Goal: Task Accomplishment & Management: Complete application form

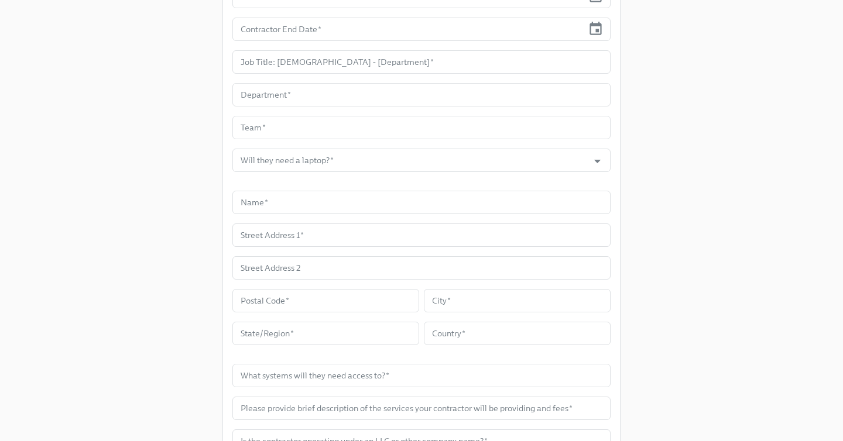
scroll to position [447, 0]
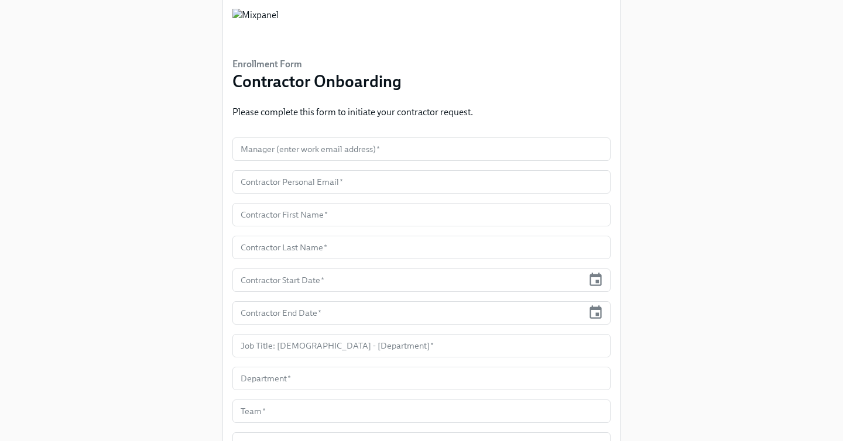
scroll to position [73, 0]
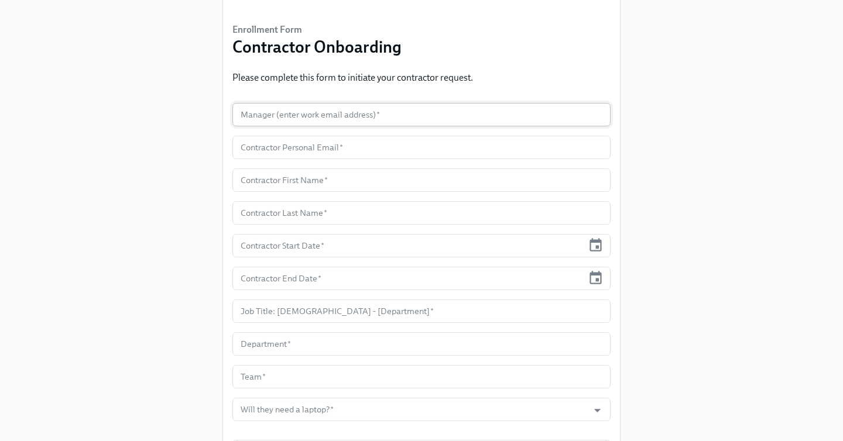
click at [293, 114] on input "text" at bounding box center [421, 114] width 378 height 23
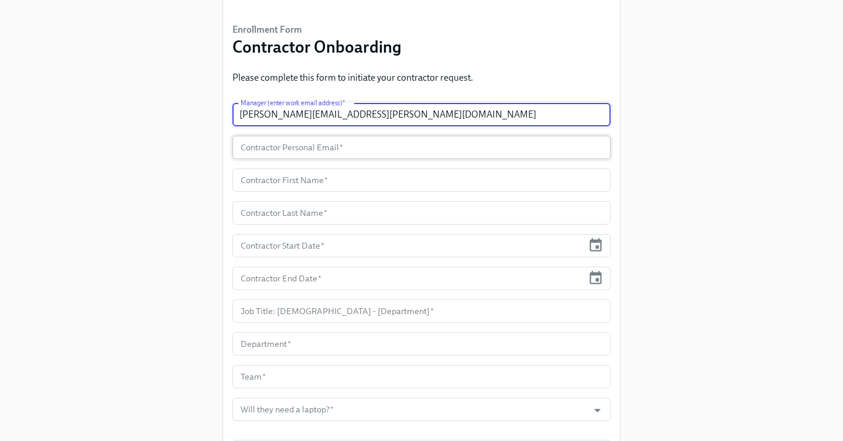
type input "federico.gobbi@mixpanel.com"
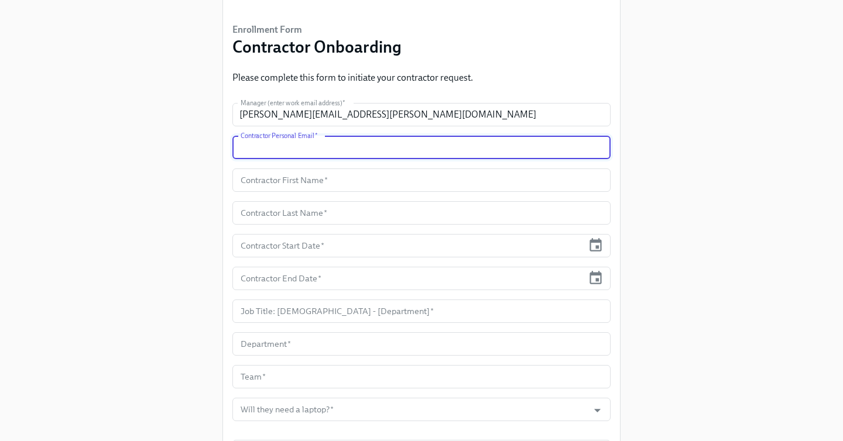
click at [258, 143] on input "text" at bounding box center [421, 147] width 378 height 23
paste input "sam.stern515@gmail.com"
type input "sam.stern515@gmail.com"
click at [293, 182] on input "text" at bounding box center [421, 180] width 378 height 23
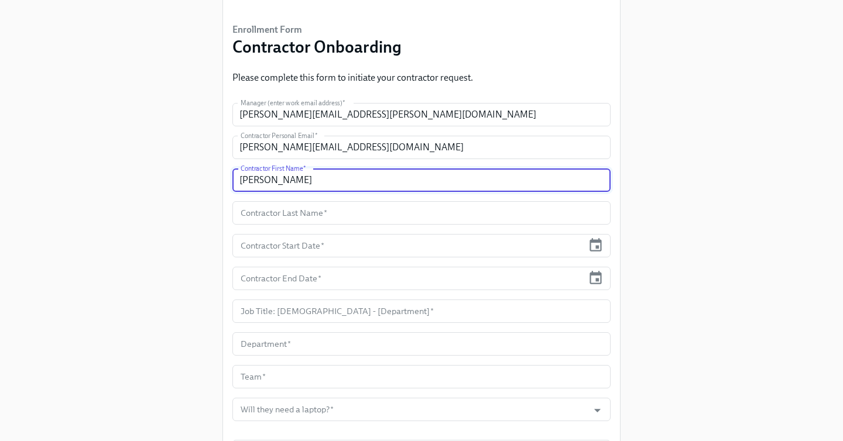
type input "Sam"
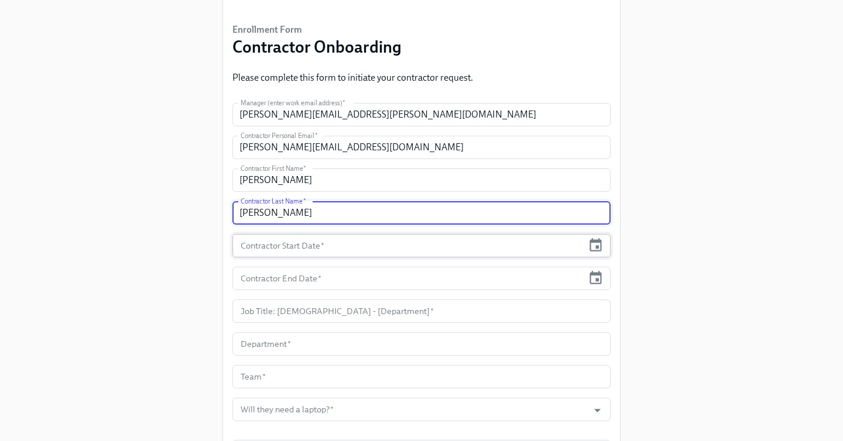
type input "Stern"
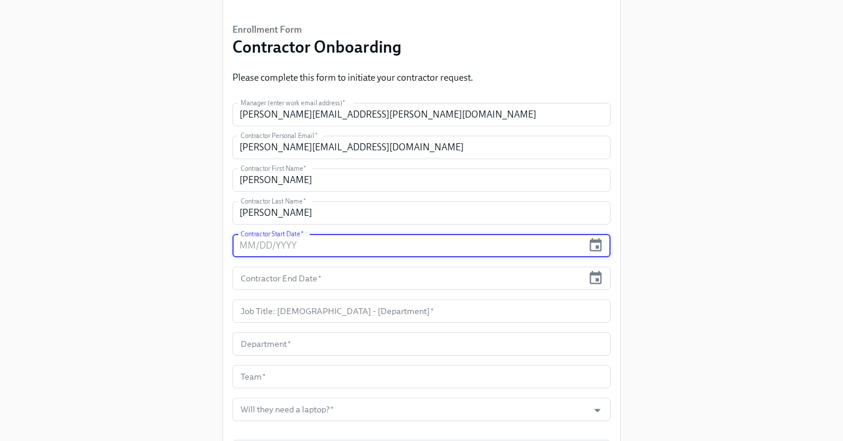
click at [296, 248] on input "text" at bounding box center [407, 245] width 351 height 23
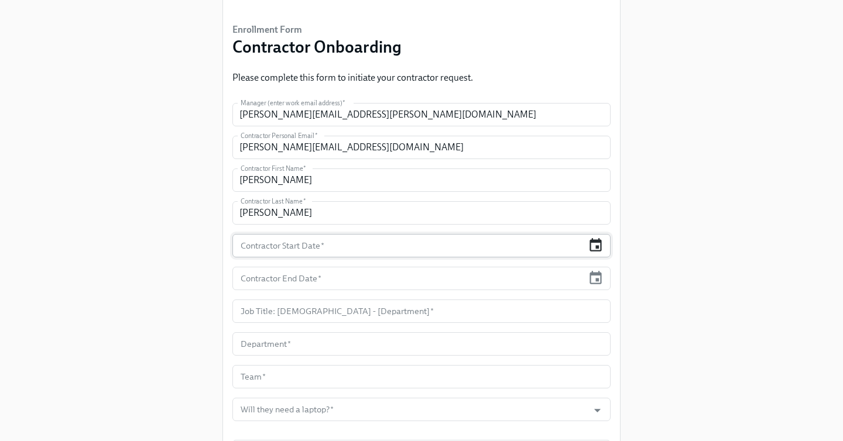
click at [593, 249] on icon "button" at bounding box center [596, 246] width 16 height 16
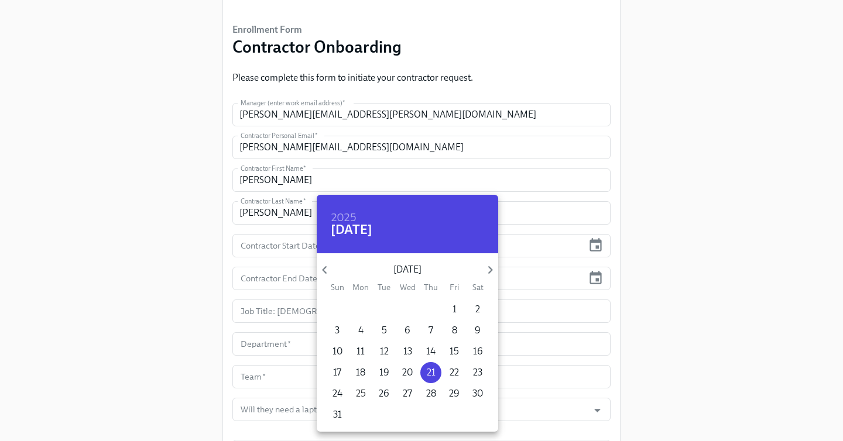
click at [359, 397] on p "25" at bounding box center [361, 393] width 10 height 13
click at [490, 273] on icon "button" at bounding box center [490, 270] width 16 height 16
click at [453, 393] on p "28" at bounding box center [454, 393] width 10 height 13
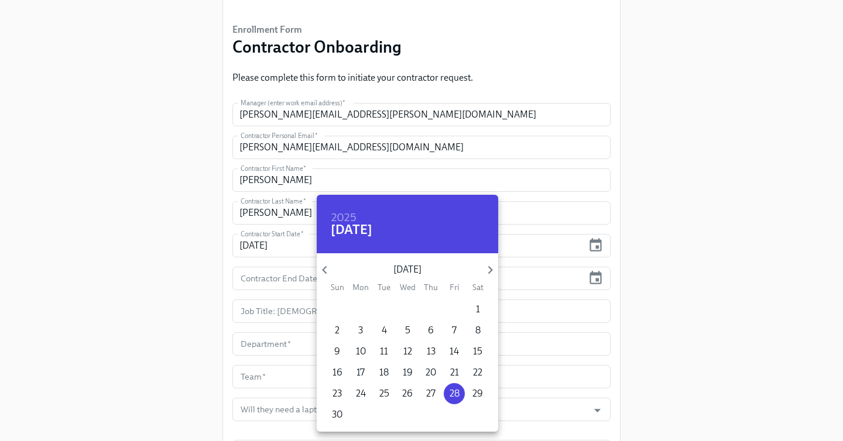
click at [543, 277] on div at bounding box center [421, 220] width 843 height 441
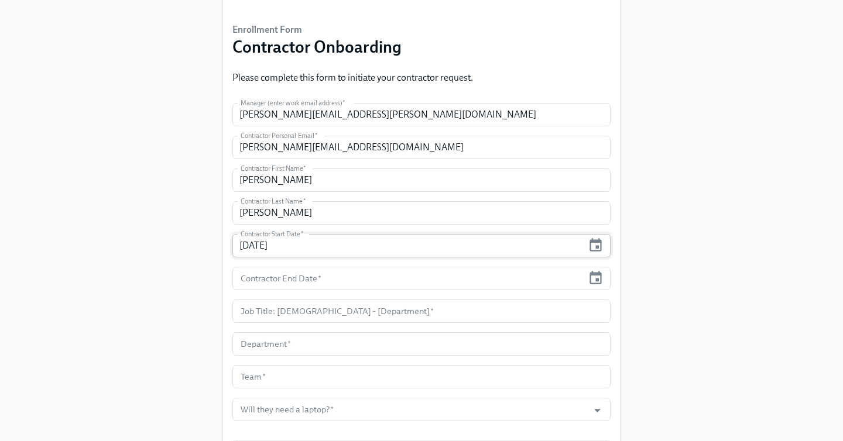
click at [344, 251] on input "11/28/2025" at bounding box center [407, 245] width 351 height 23
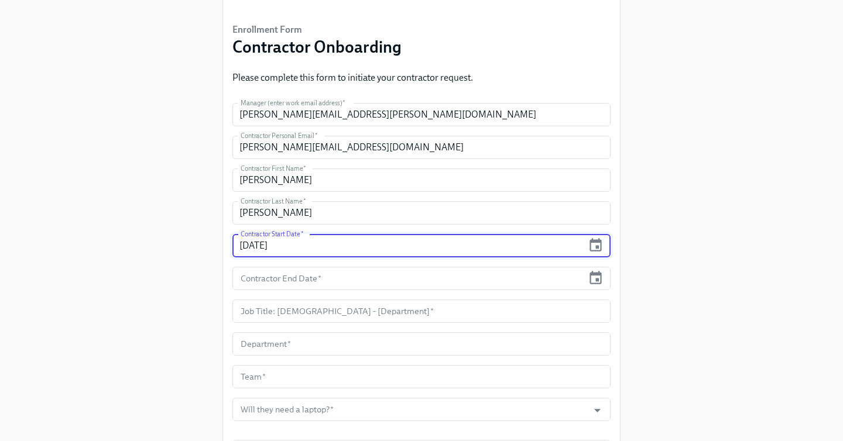
click at [247, 241] on input "11/28/2025" at bounding box center [407, 245] width 351 height 23
click at [590, 249] on icon "button" at bounding box center [595, 244] width 12 height 13
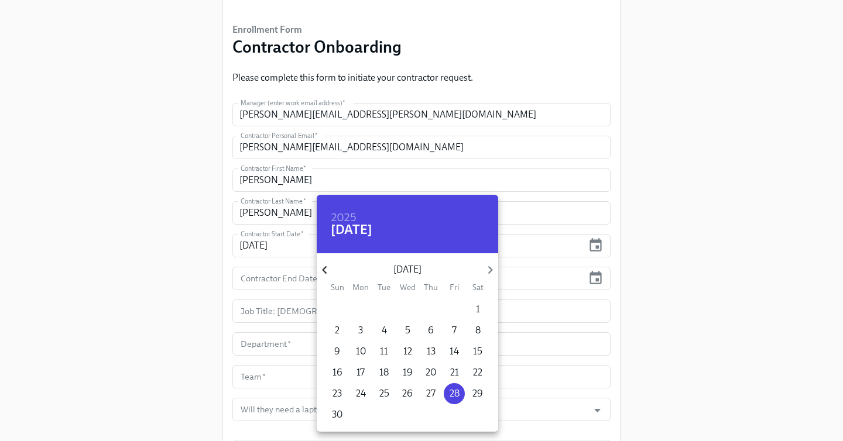
click at [322, 265] on icon "button" at bounding box center [325, 270] width 16 height 16
click at [360, 394] on p "25" at bounding box center [361, 393] width 10 height 13
type input "08/25/2025"
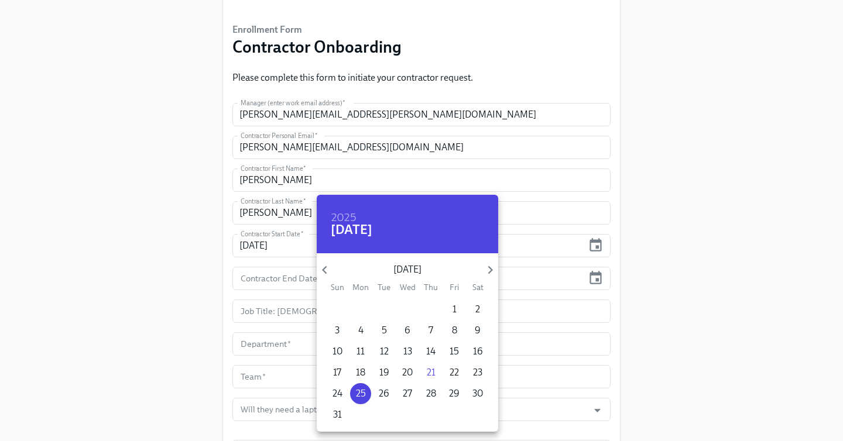
click at [265, 286] on div at bounding box center [421, 220] width 843 height 441
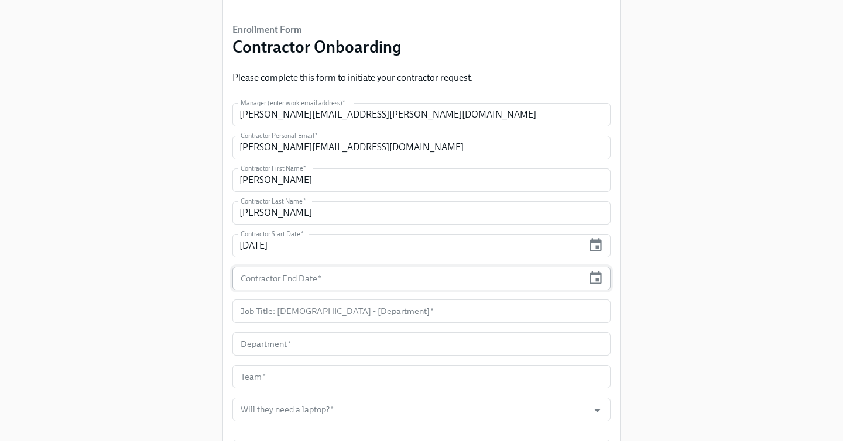
click at [279, 277] on input "text" at bounding box center [407, 278] width 351 height 23
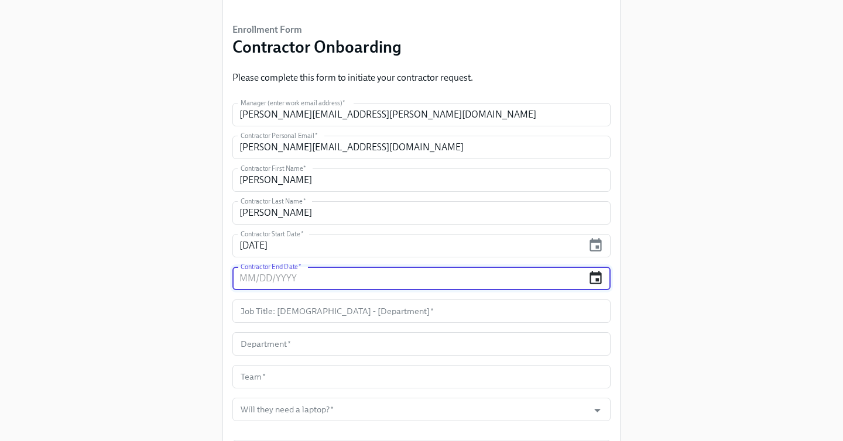
click at [591, 280] on icon "button" at bounding box center [596, 278] width 16 height 16
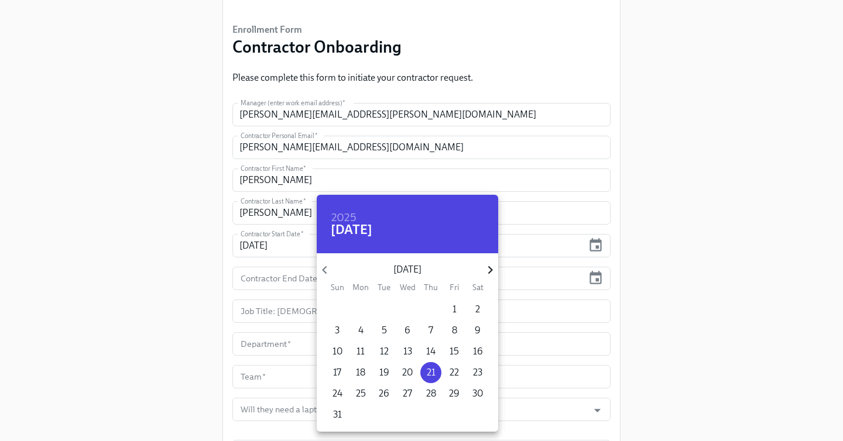
click at [492, 272] on icon "button" at bounding box center [490, 270] width 16 height 16
click at [455, 391] on p "28" at bounding box center [454, 393] width 10 height 13
type input "11/28/2025"
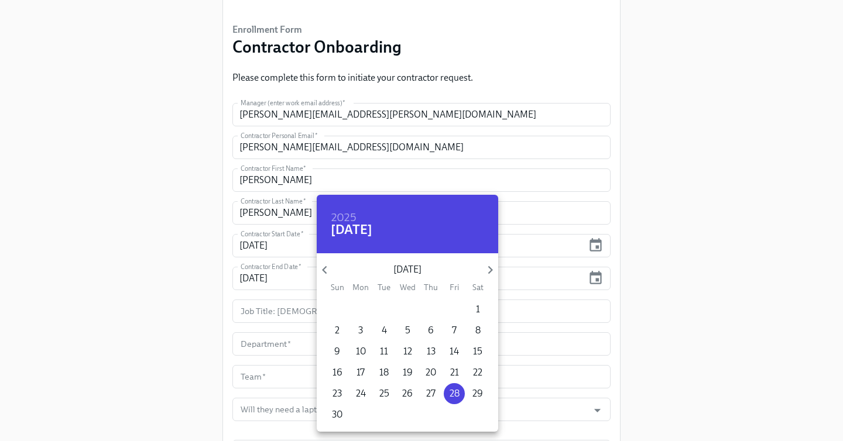
click at [280, 313] on div at bounding box center [421, 220] width 843 height 441
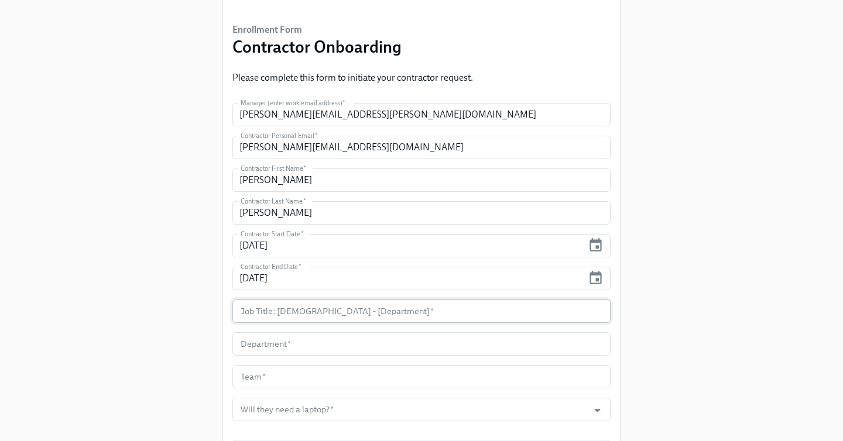
click at [287, 312] on input "text" at bounding box center [421, 311] width 378 height 23
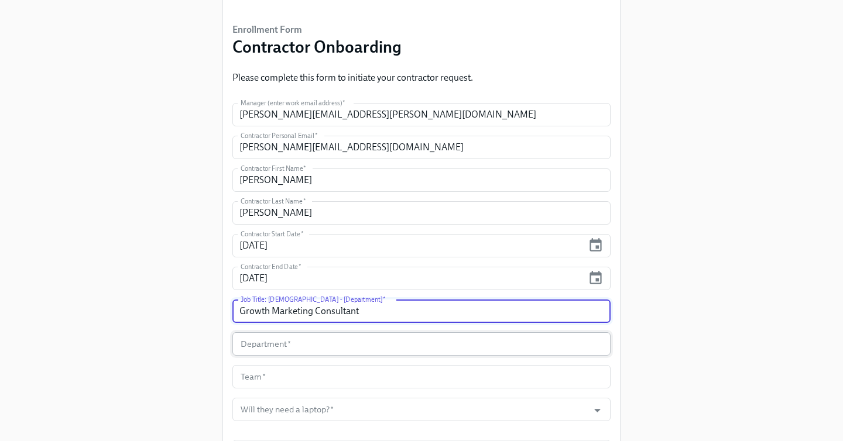
type input "Growth Marketing Consultant"
click at [269, 354] on input "text" at bounding box center [421, 343] width 378 height 23
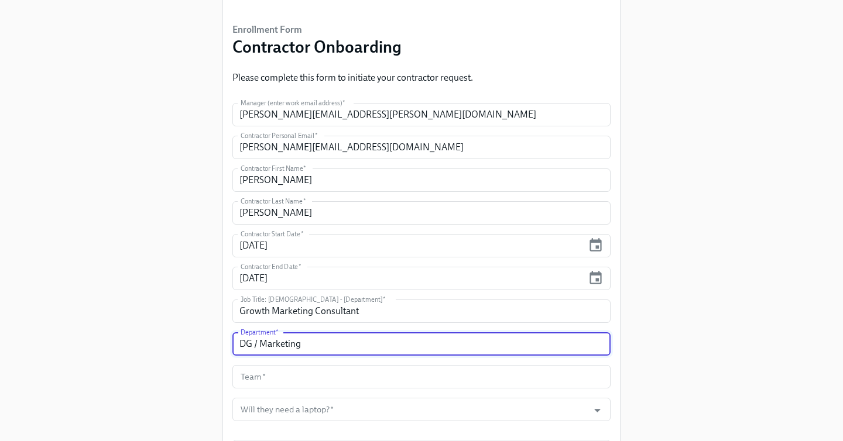
click at [252, 345] on input "DG / Marketing" at bounding box center [421, 343] width 378 height 23
type input "Marketing"
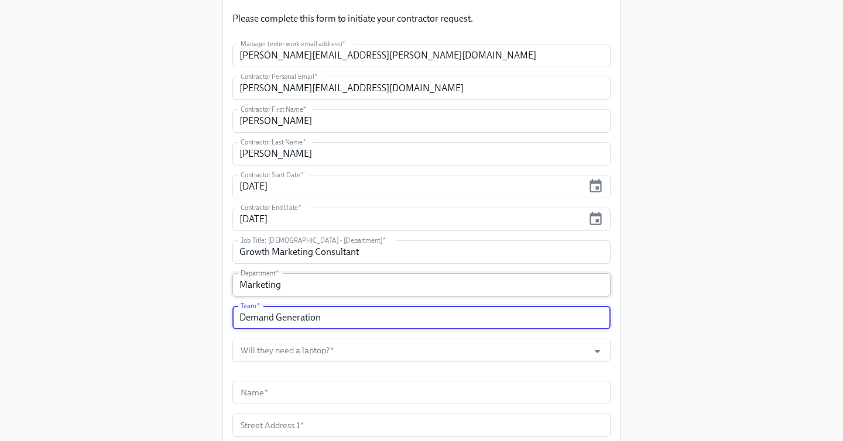
scroll to position [188, 0]
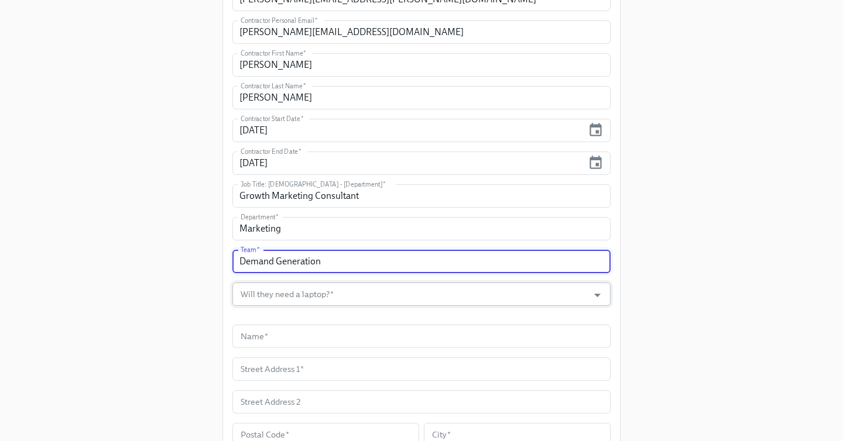
type input "Demand Generation"
click at [332, 304] on input "Will they need a laptop?   *" at bounding box center [410, 294] width 344 height 23
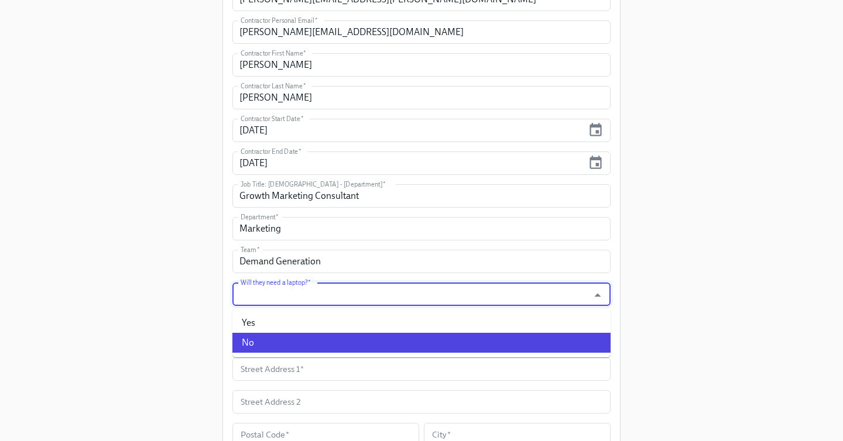
click at [308, 339] on li "No" at bounding box center [421, 343] width 378 height 20
type input "No"
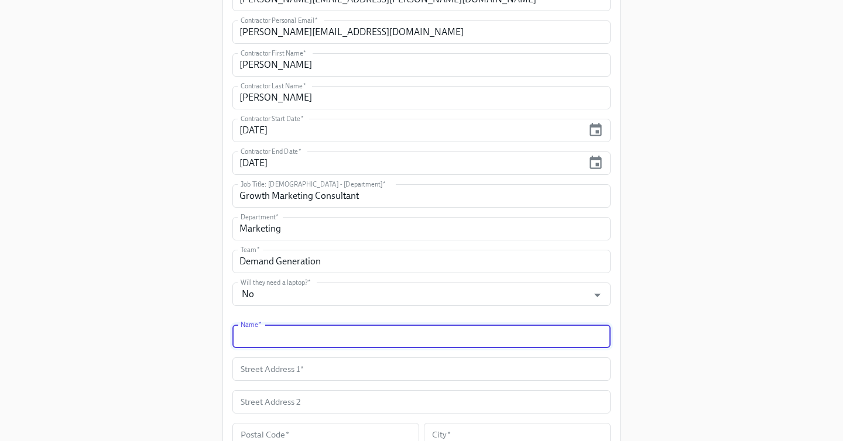
click at [280, 339] on input "text" at bounding box center [421, 336] width 378 height 23
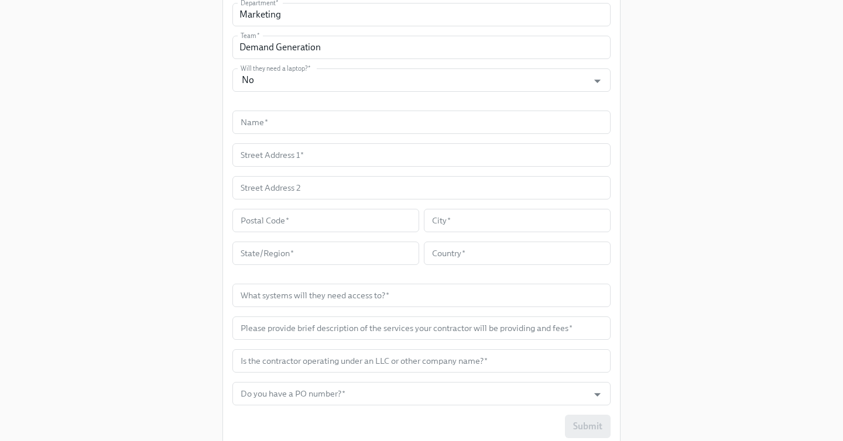
scroll to position [441, 0]
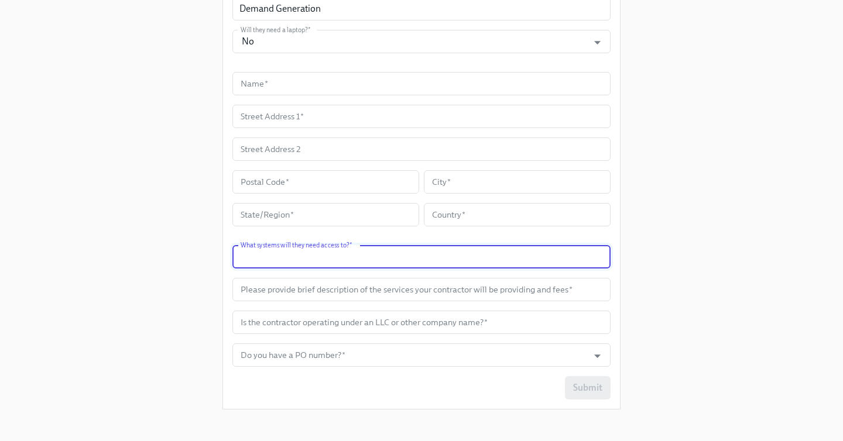
click at [361, 259] on input "text" at bounding box center [421, 256] width 378 height 23
type input "Notion, Bluebirds"
click at [322, 296] on input "text" at bounding box center [421, 289] width 378 height 23
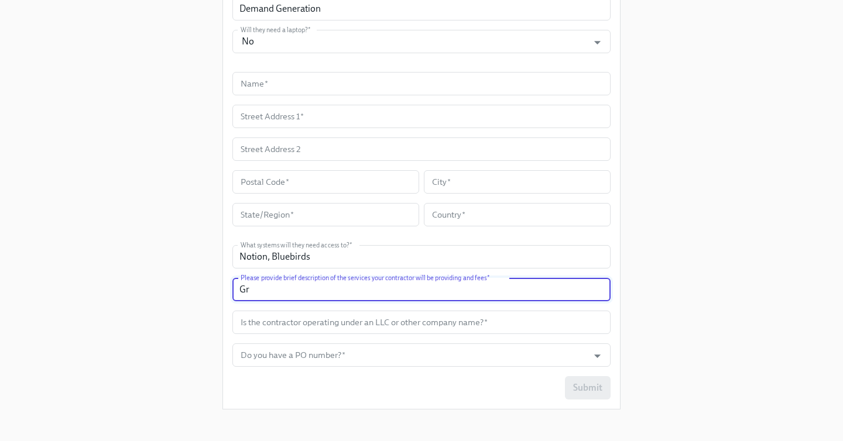
type input "G"
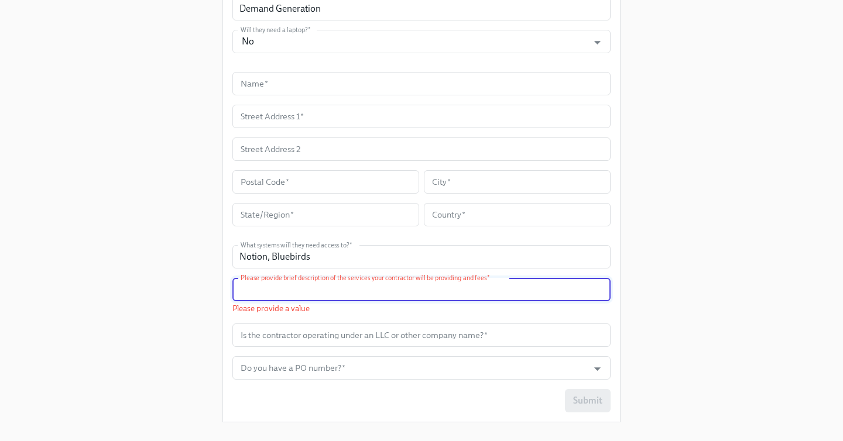
paste input "Paid ads support"
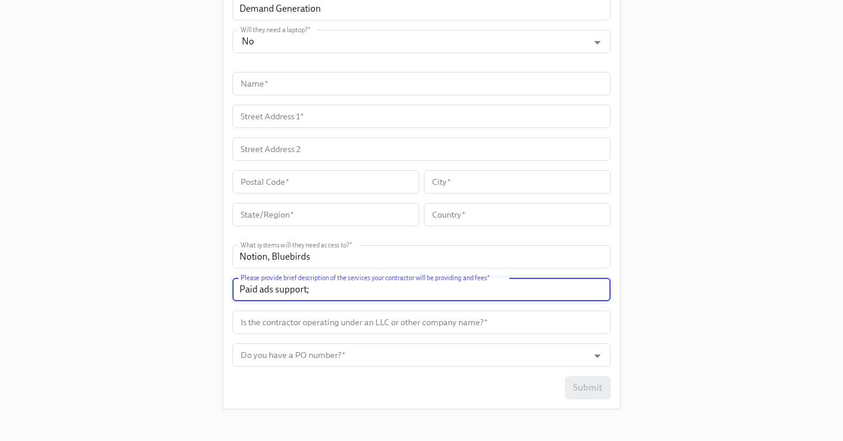
paste input "Content marketing support"
paste input "Influencers & “less traditional” channel support"
type input "Paid ads support; Content marketing support; Influencers & “less traditional” c…"
click at [306, 323] on input "text" at bounding box center [421, 322] width 378 height 23
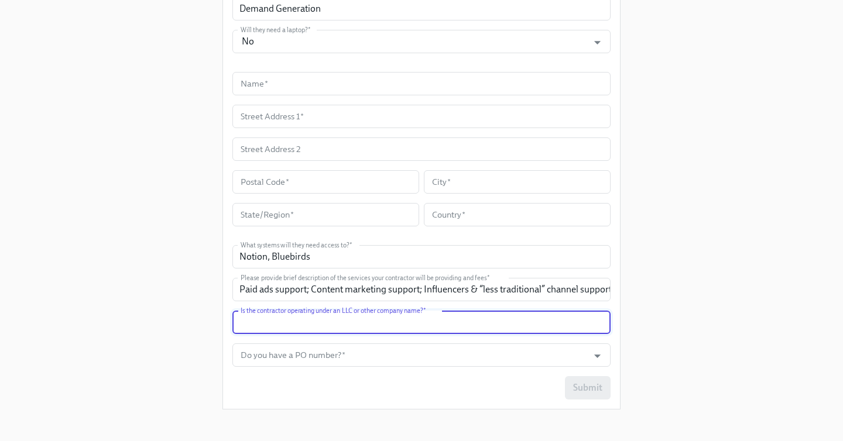
paste input "Sundaes Ltd."
type input "Sundaes Ltd."
click at [290, 356] on input "Do you have a PO number?   *" at bounding box center [410, 355] width 344 height 23
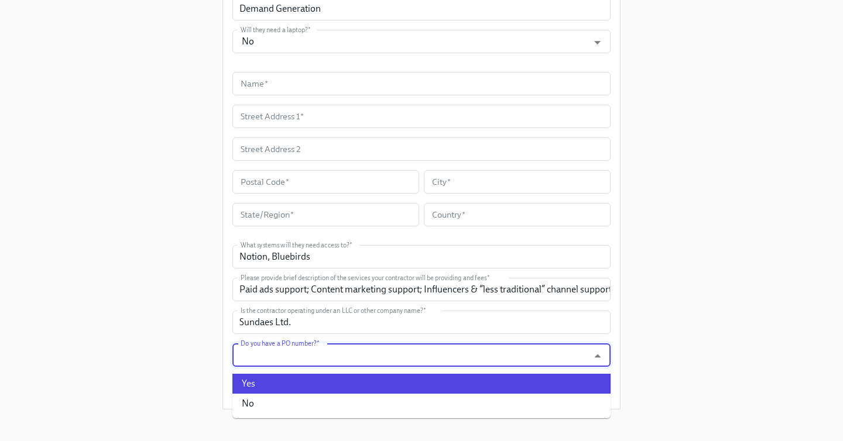
click at [261, 384] on li "Yes" at bounding box center [421, 384] width 378 height 20
type input "Yes"
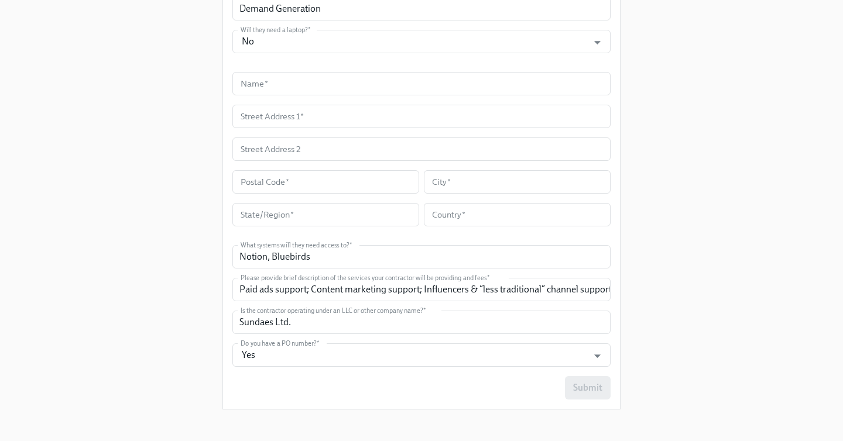
click at [388, 397] on div "Submit" at bounding box center [421, 387] width 378 height 23
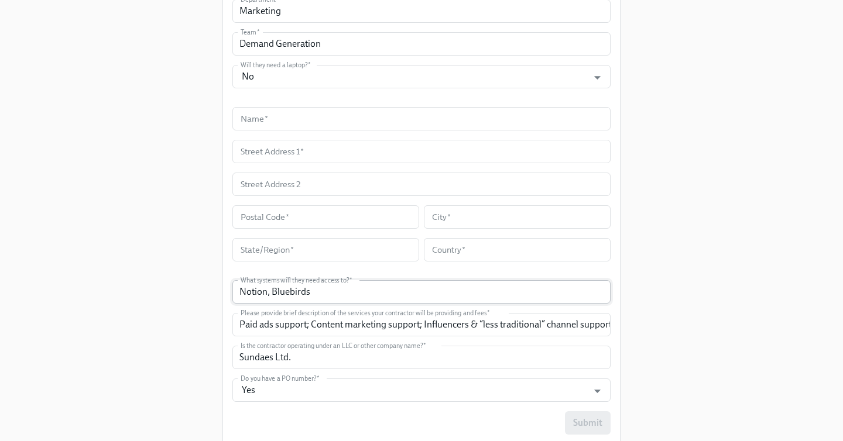
scroll to position [405, 0]
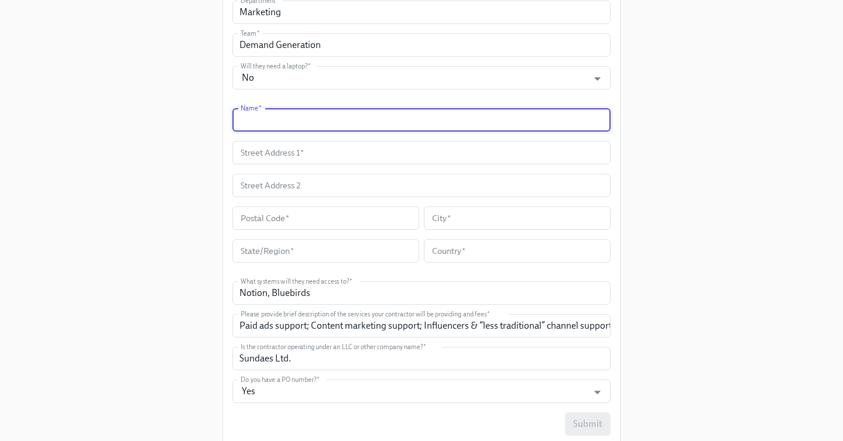
click at [280, 125] on input "text" at bounding box center [421, 119] width 378 height 23
type input "Sam Stern"
click at [286, 152] on input "text" at bounding box center [421, 152] width 378 height 23
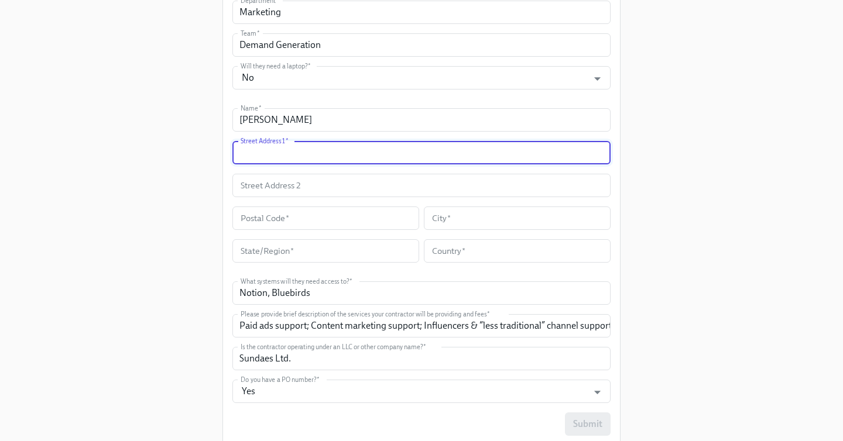
paste input "Elifelet 26"
type input "Elifelet 26"
click at [274, 222] on input "text" at bounding box center [325, 218] width 187 height 23
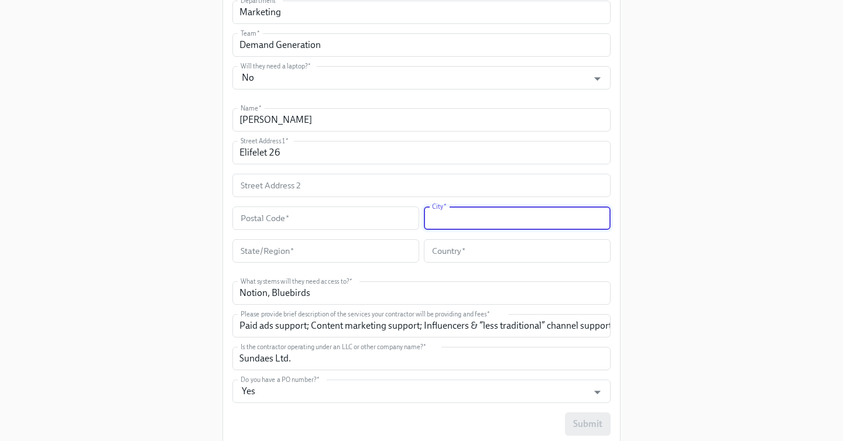
click at [481, 215] on input "text" at bounding box center [517, 218] width 187 height 23
type input "Tel Aviv"
click at [464, 249] on input "text" at bounding box center [517, 250] width 187 height 23
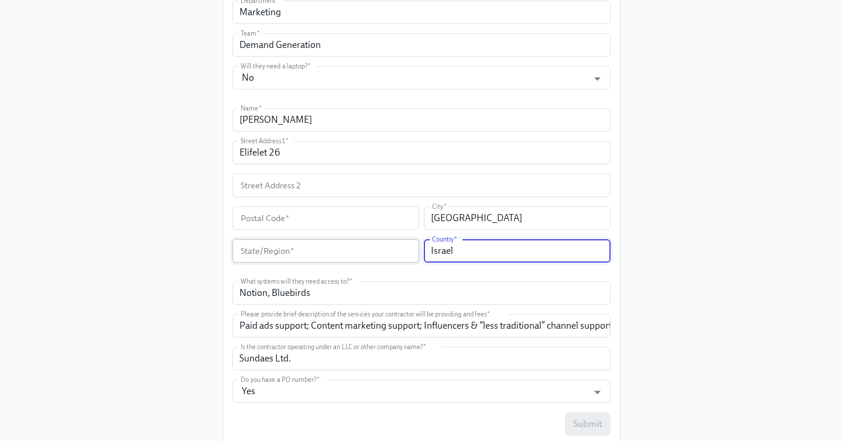
type input "Israel"
click at [377, 249] on input "text" at bounding box center [325, 250] width 187 height 23
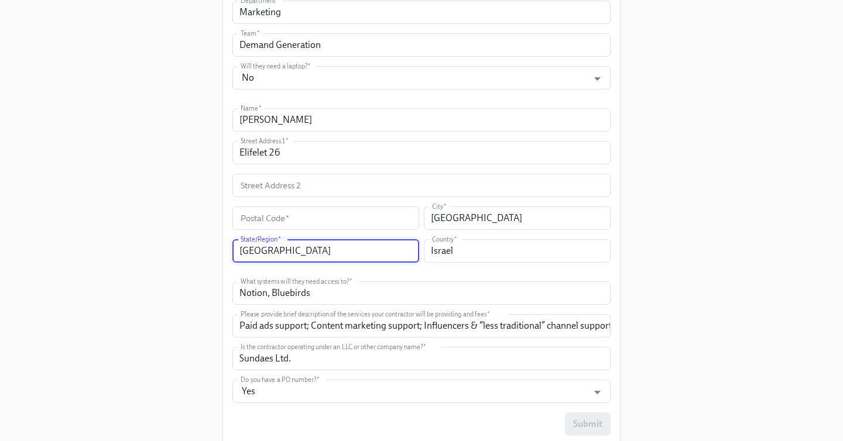
type input "Tel Aviv"
click at [276, 222] on input "text" at bounding box center [325, 218] width 187 height 23
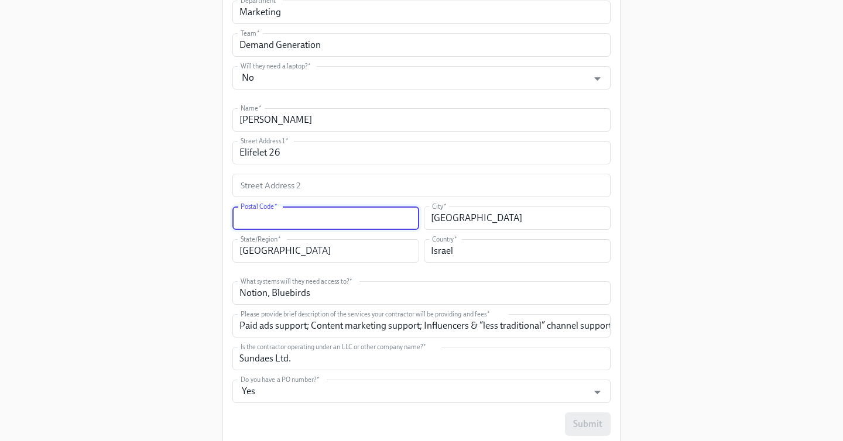
click at [296, 216] on input "text" at bounding box center [325, 218] width 187 height 23
paste input "6238002"
type input "6238002"
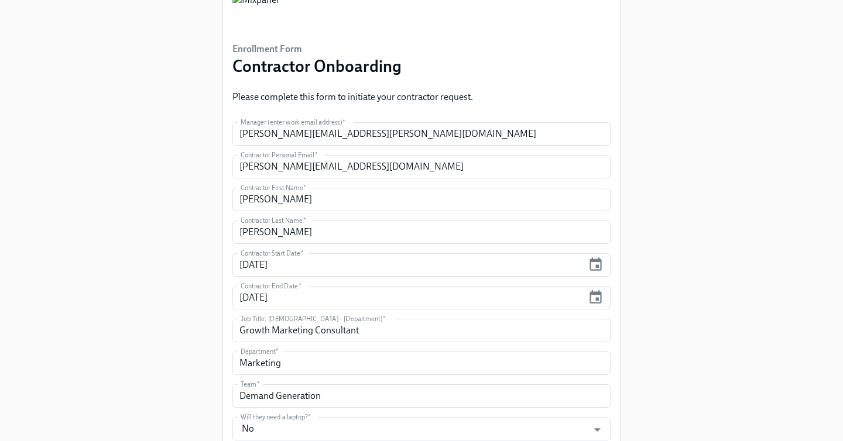
scroll to position [447, 0]
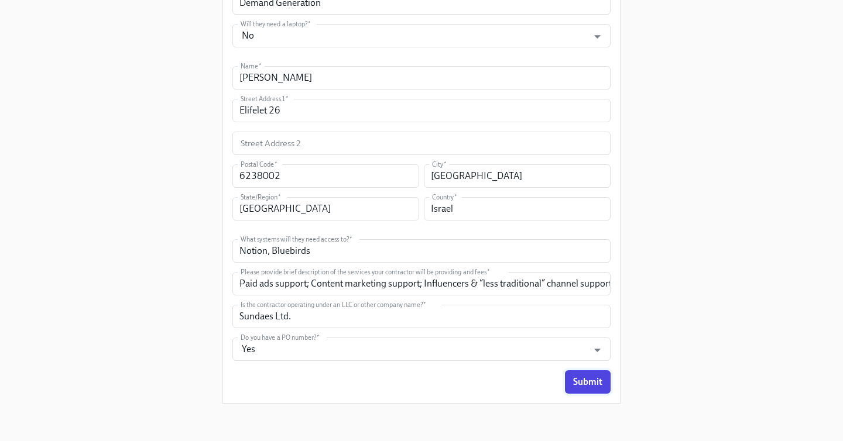
click at [585, 380] on span "Submit" at bounding box center [587, 382] width 29 height 12
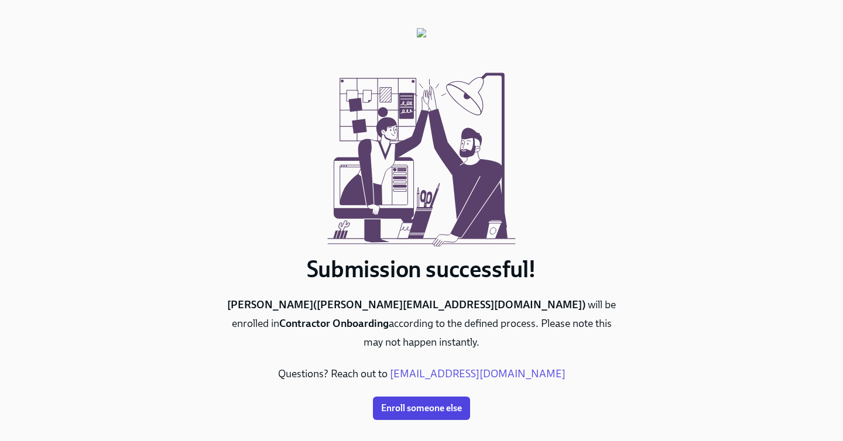
click at [236, 56] on div at bounding box center [421, 155] width 398 height 199
